Goal: Information Seeking & Learning: Learn about a topic

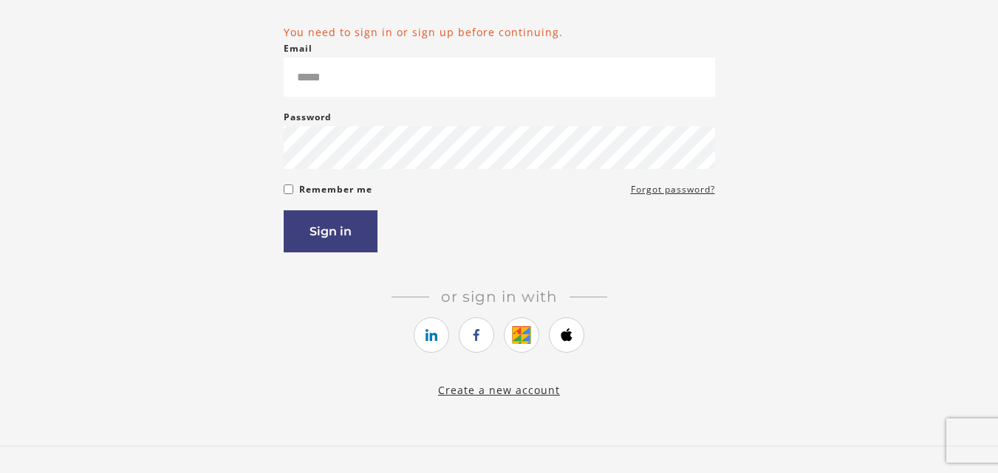
scroll to position [190, 0]
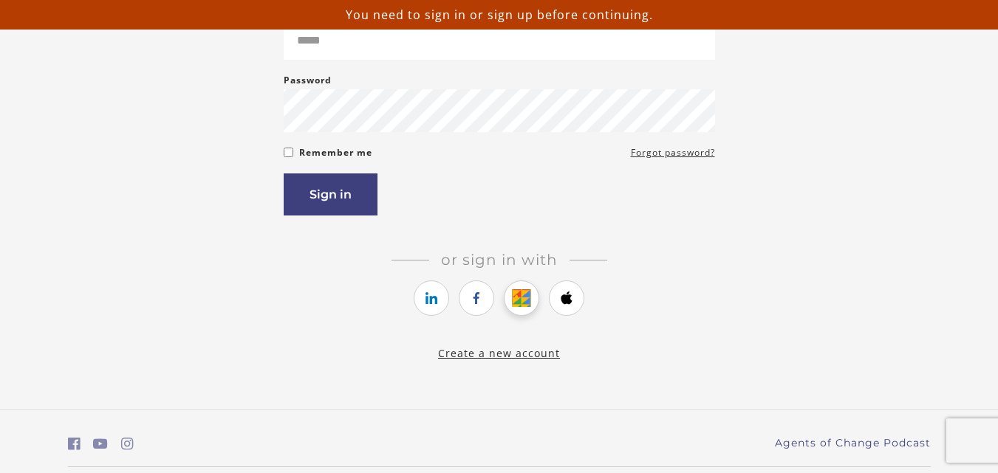
click at [515, 289] on icon "https://courses.thinkific.com/users/auth/google?ss%5Breferral%5D=&ss%5Buser_ret…" at bounding box center [521, 298] width 18 height 18
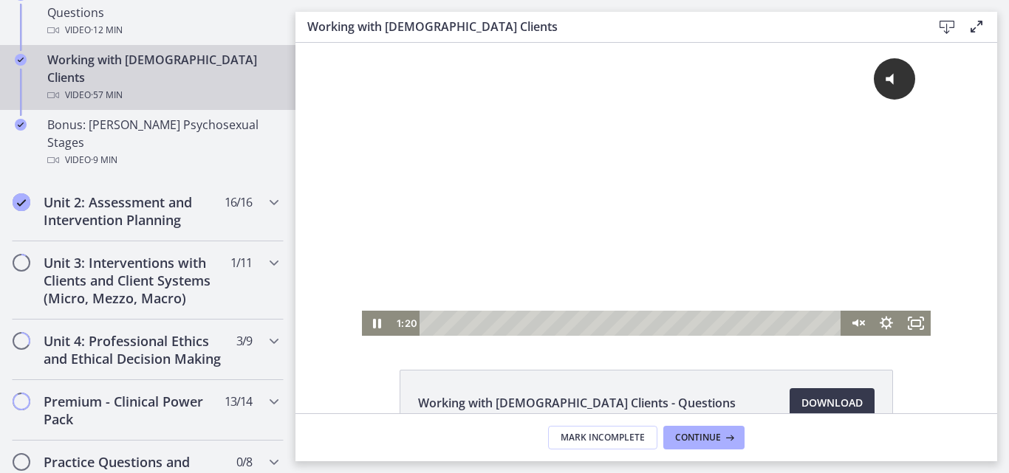
scroll to position [1093, 0]
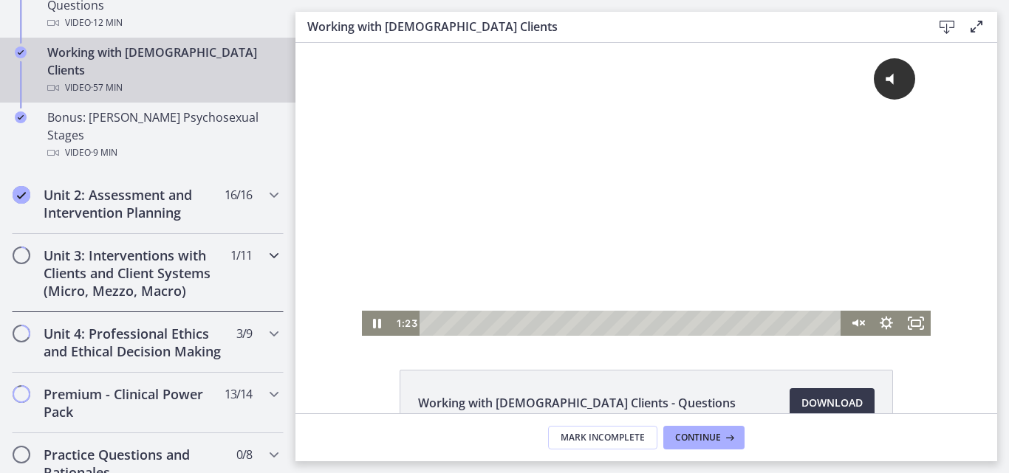
click at [87, 247] on h2 "Unit 3: Interventions with Clients and Client Systems (Micro, Mezzo, Macro)" at bounding box center [134, 273] width 180 height 53
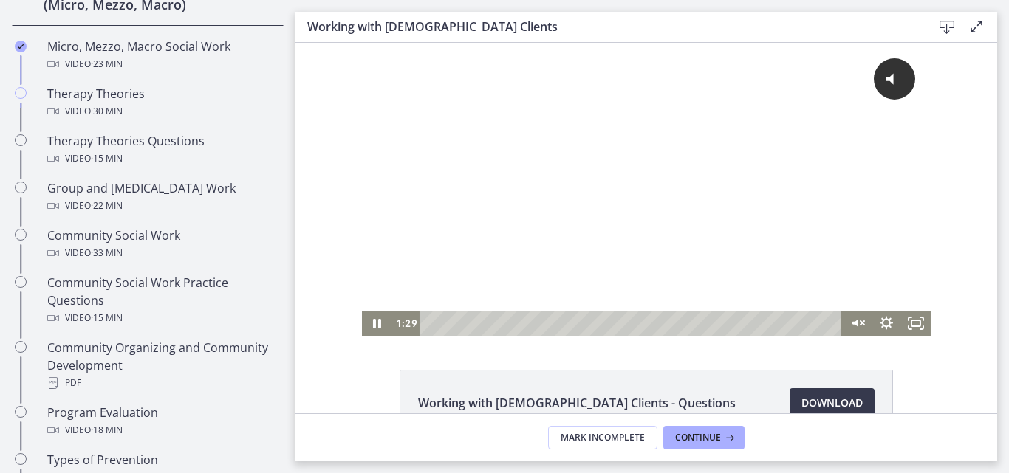
scroll to position [620, 0]
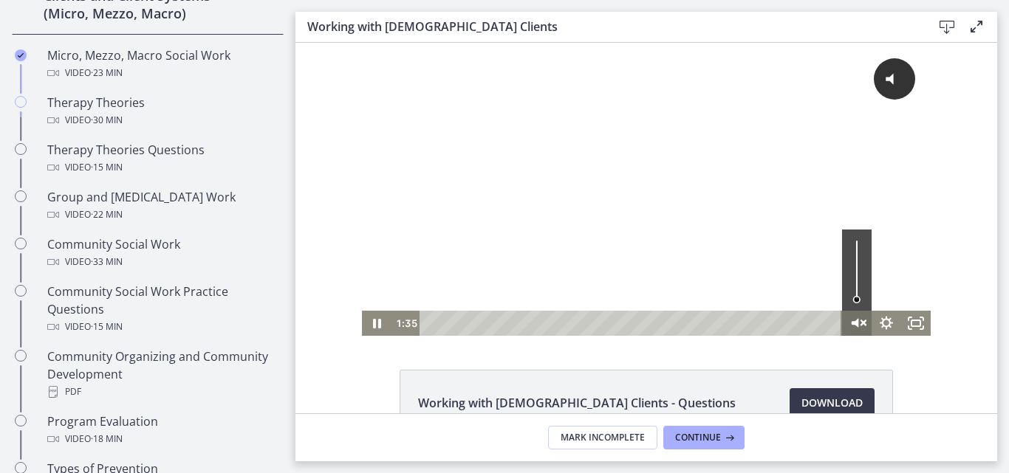
click at [849, 320] on icon "Unmute" at bounding box center [856, 324] width 35 height 30
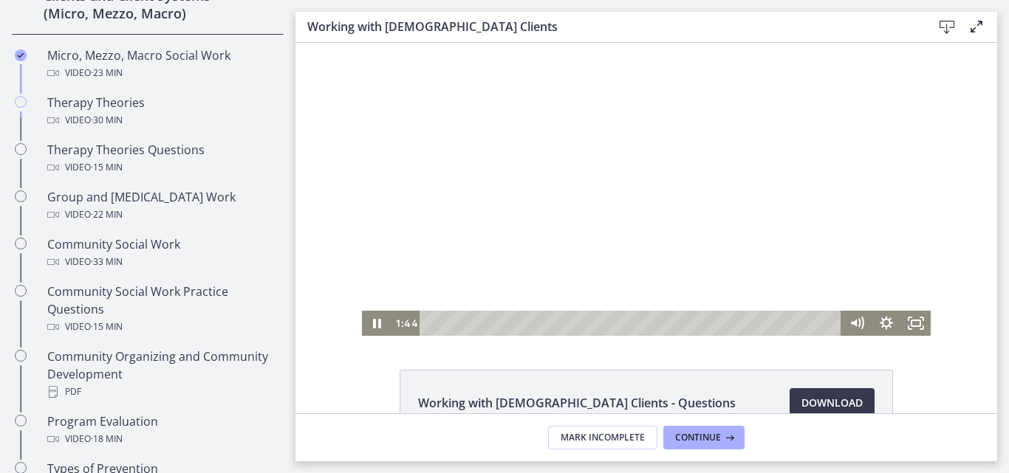
click at [531, 298] on div at bounding box center [646, 189] width 569 height 293
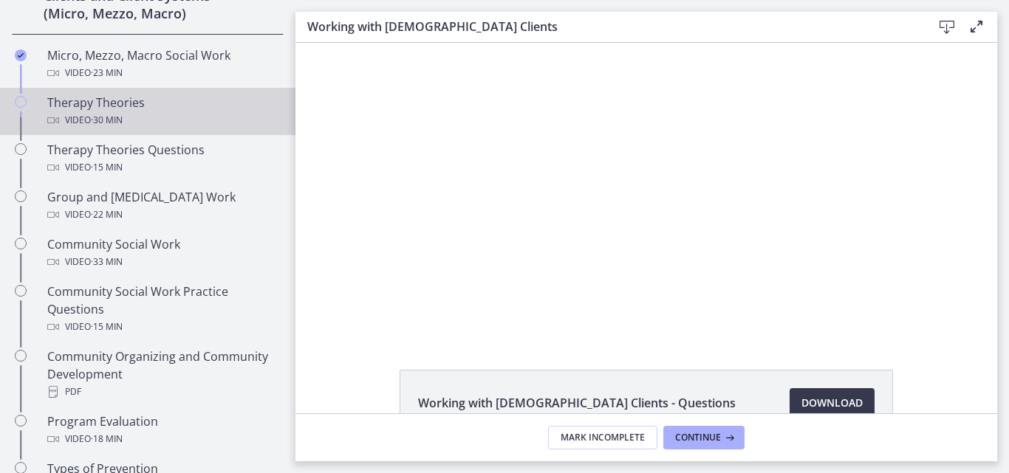
click at [161, 116] on div "Video · 30 min" at bounding box center [162, 121] width 230 height 18
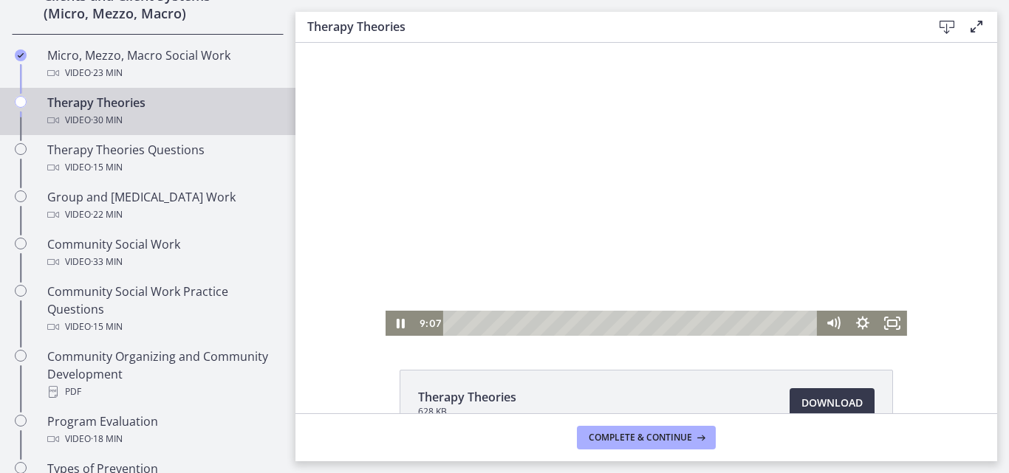
click at [473, 244] on div at bounding box center [645, 189] width 521 height 293
click at [397, 319] on icon "Play Video" at bounding box center [401, 324] width 9 height 13
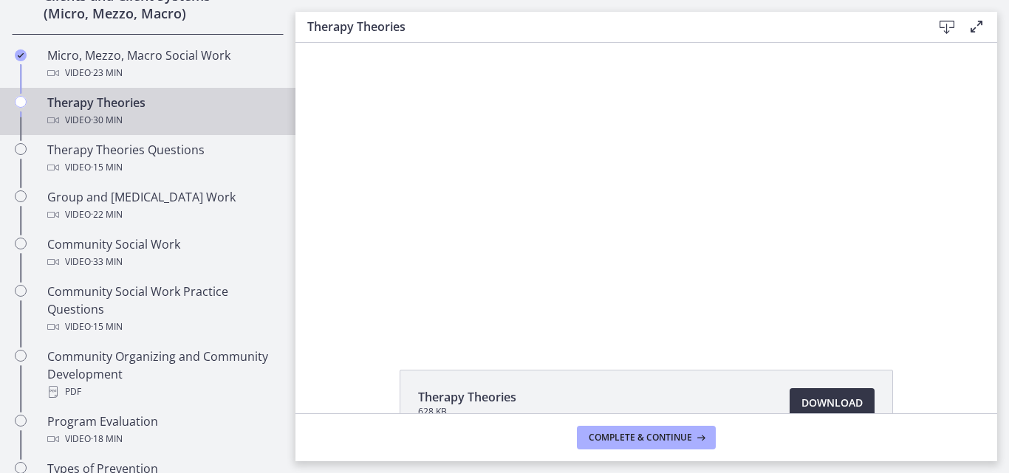
click at [807, 397] on span "Download Opens in a new window" at bounding box center [831, 403] width 61 height 18
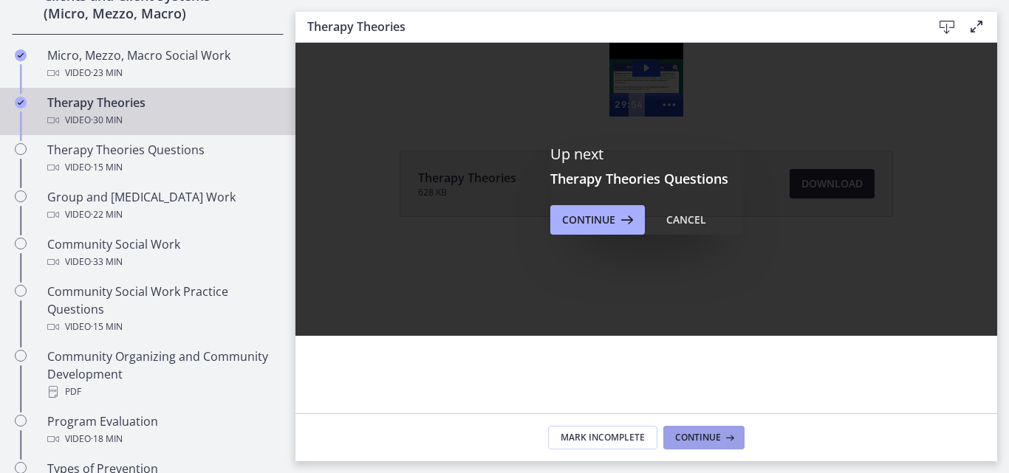
click at [685, 444] on button "Continue" at bounding box center [703, 438] width 81 height 24
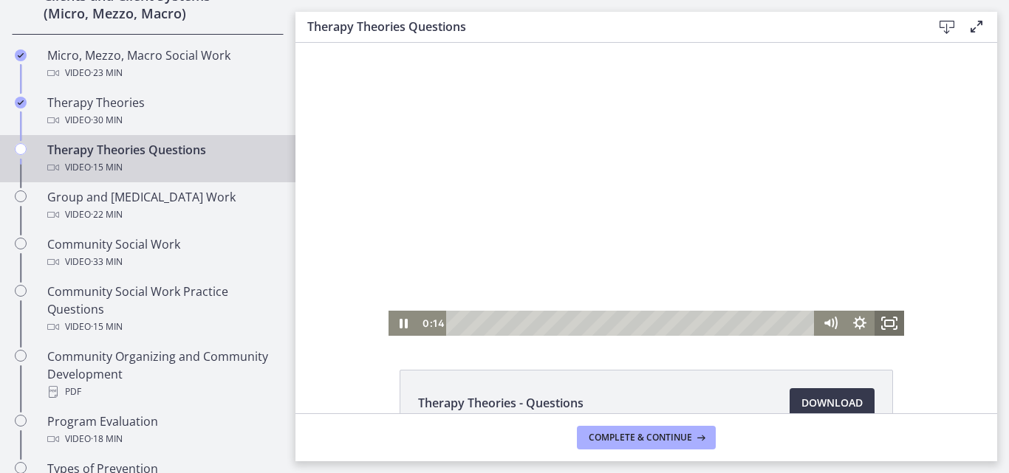
click at [888, 323] on rect "Fullscreen" at bounding box center [889, 323] width 9 height 6
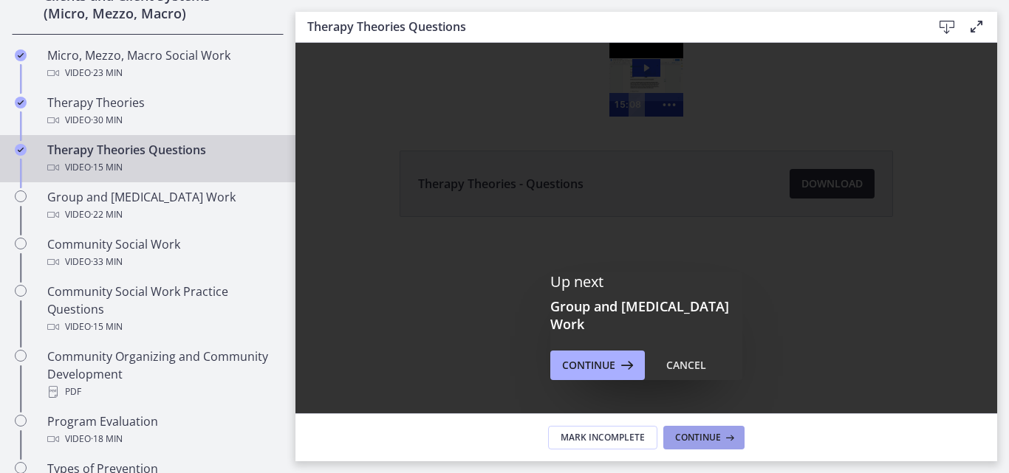
click at [727, 436] on icon at bounding box center [728, 438] width 15 height 12
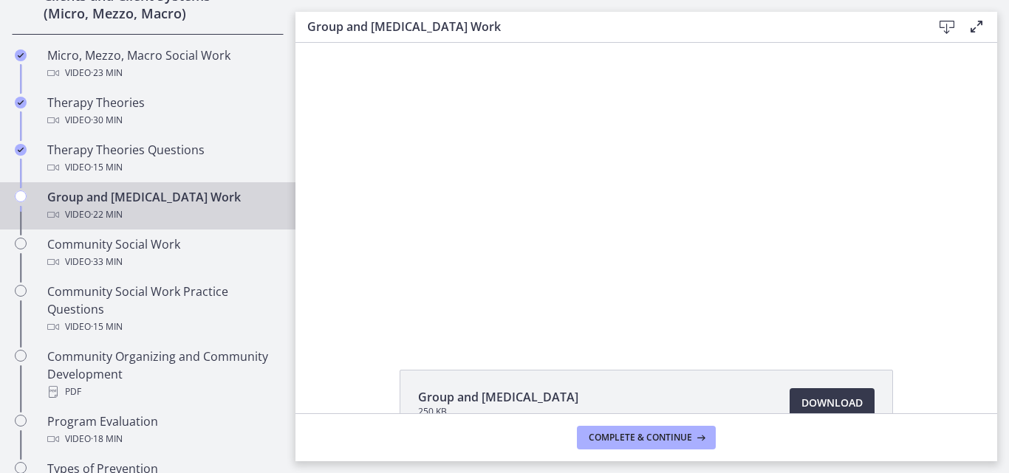
click at [659, 232] on div at bounding box center [645, 189] width 521 height 293
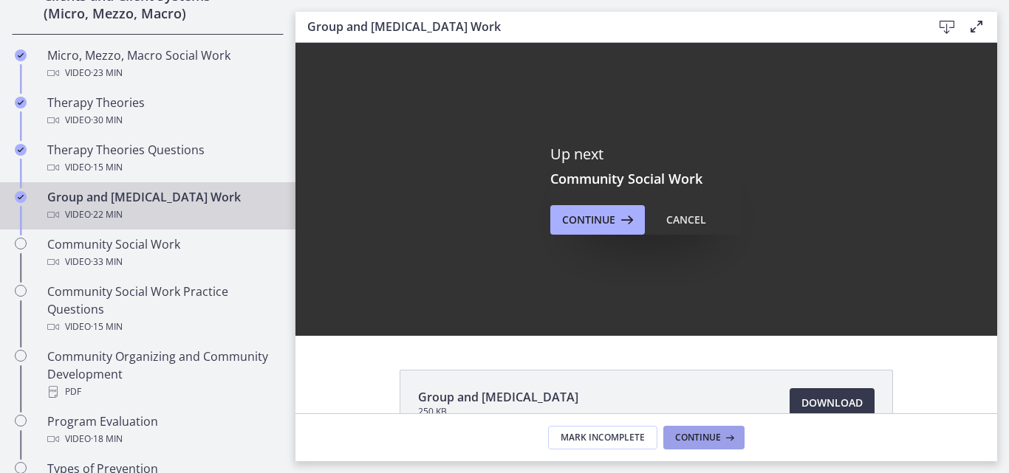
click at [695, 438] on span "Continue" at bounding box center [698, 438] width 46 height 12
